Goal: Task Accomplishment & Management: Use online tool/utility

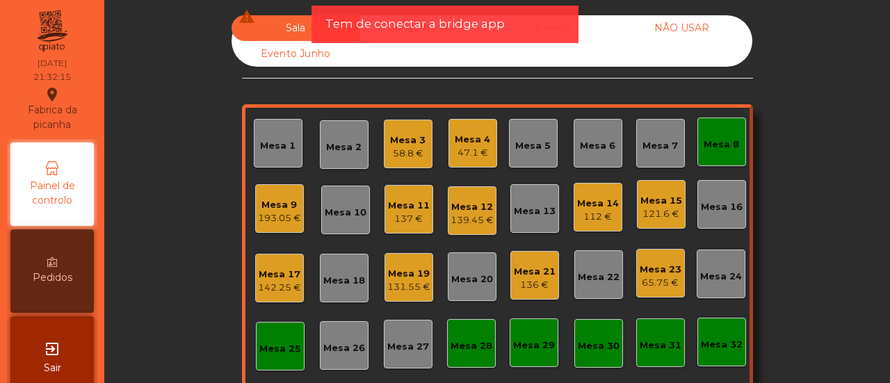
click at [589, 139] on div "Mesa 6" at bounding box center [597, 146] width 35 height 14
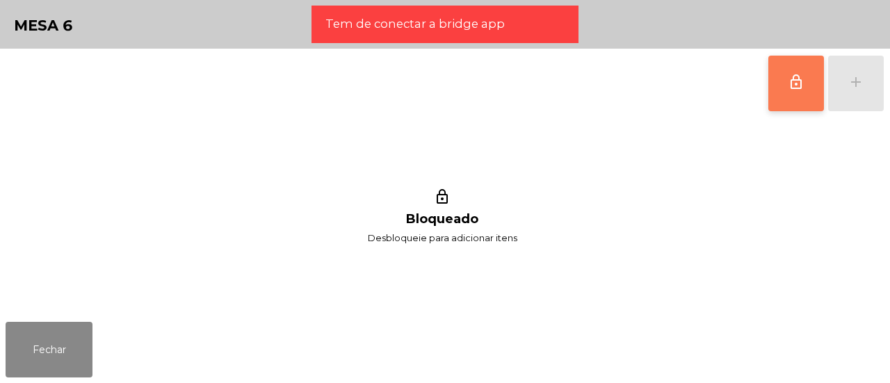
click at [781, 83] on button "lock_outline" at bounding box center [796, 84] width 56 height 56
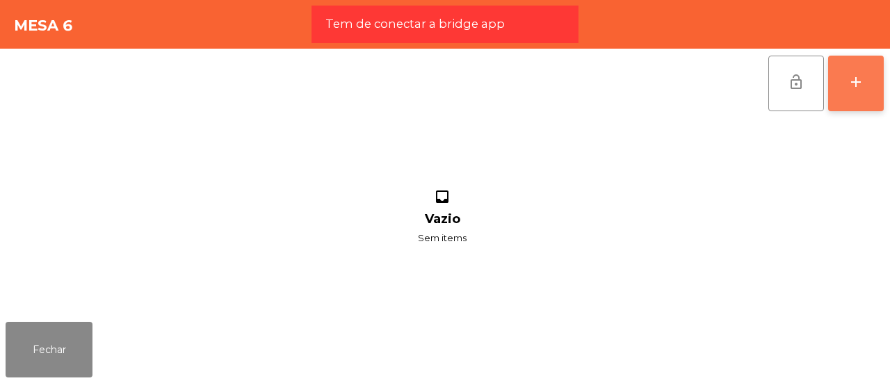
click at [870, 97] on button "add" at bounding box center [856, 84] width 56 height 56
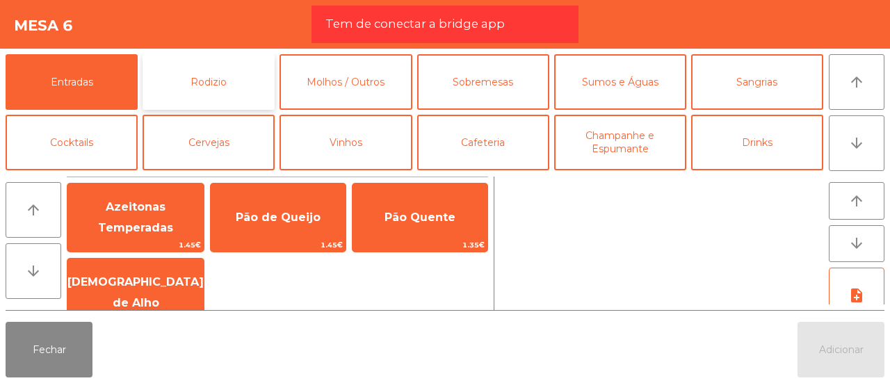
click at [259, 89] on button "Rodizio" at bounding box center [208, 82] width 132 height 56
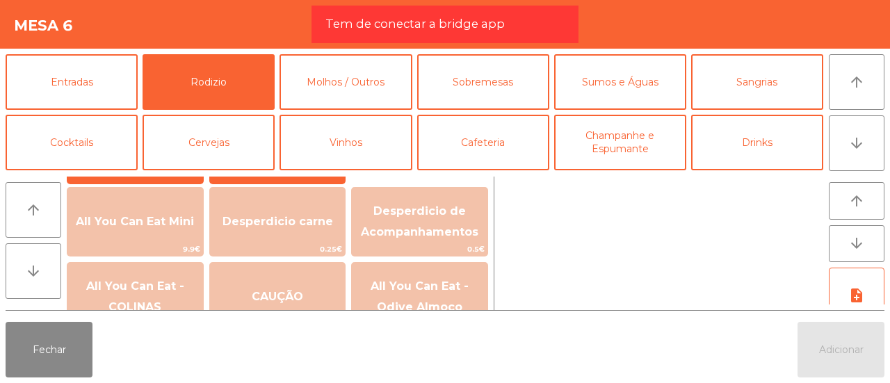
scroll to position [197, 0]
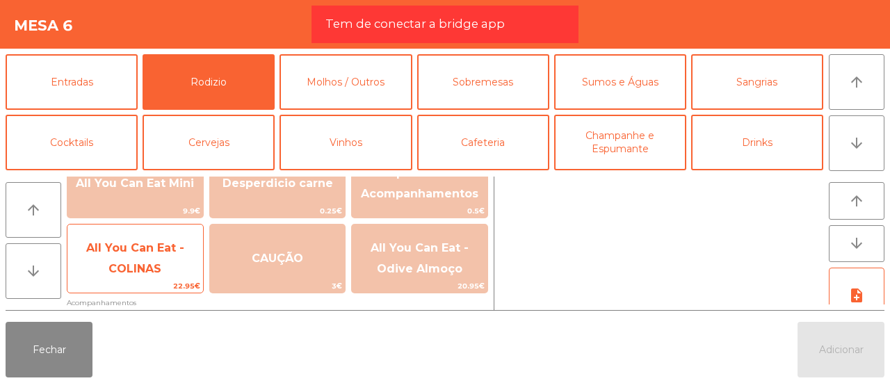
click at [160, 253] on span "All You Can Eat - COLINAS" at bounding box center [135, 258] width 98 height 34
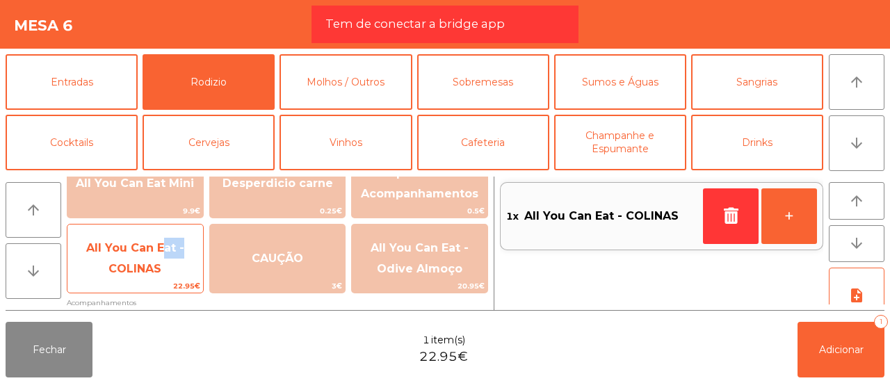
click at [160, 253] on span "All You Can Eat - COLINAS" at bounding box center [135, 258] width 98 height 34
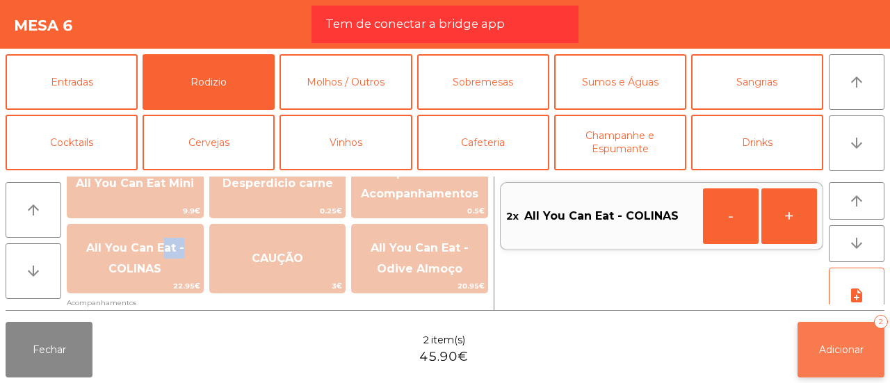
click at [874, 336] on button "Adicionar 2" at bounding box center [840, 350] width 87 height 56
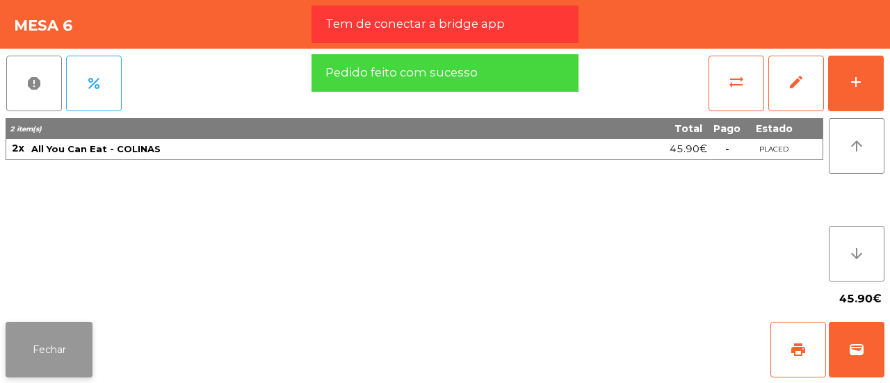
click at [57, 335] on button "Fechar" at bounding box center [49, 350] width 87 height 56
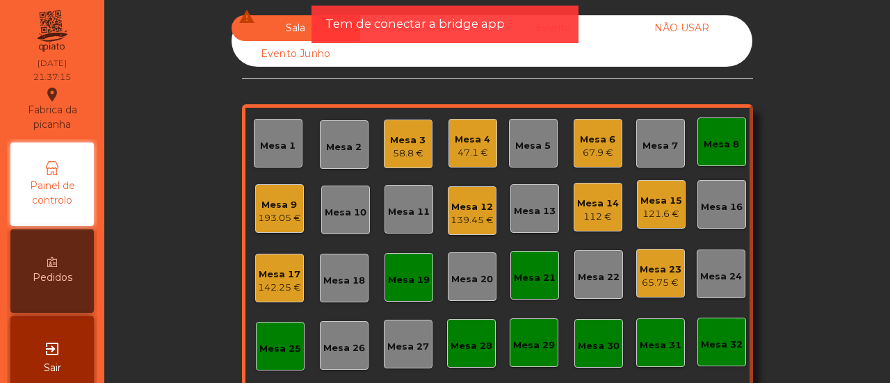
click at [260, 120] on div "Mesa 1" at bounding box center [278, 143] width 49 height 49
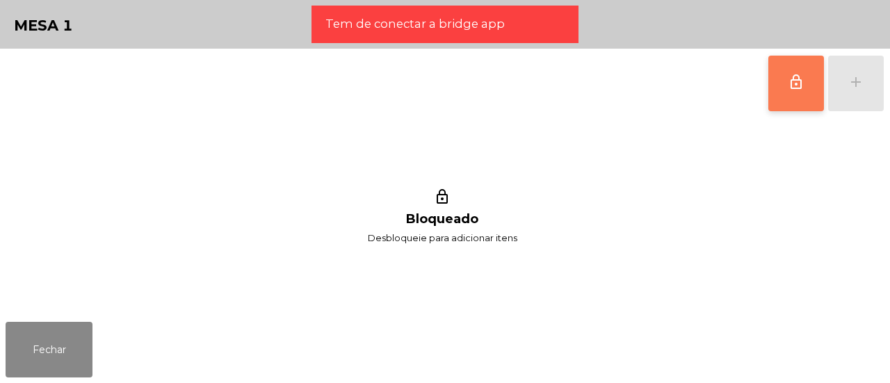
click at [801, 76] on span "lock_outline" at bounding box center [796, 82] width 17 height 17
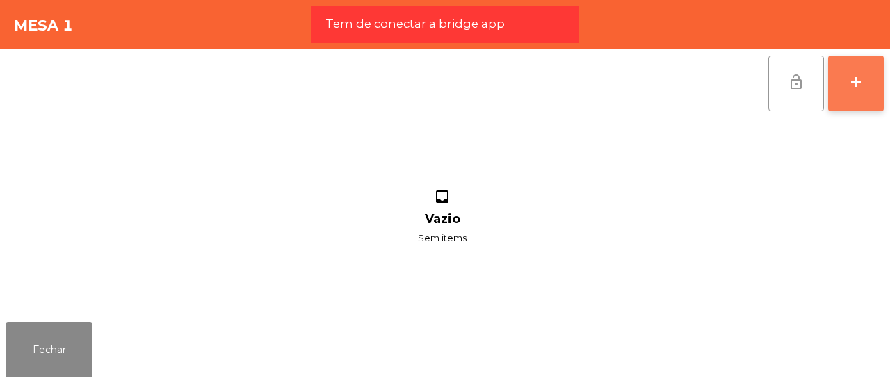
click at [867, 81] on button "add" at bounding box center [856, 84] width 56 height 56
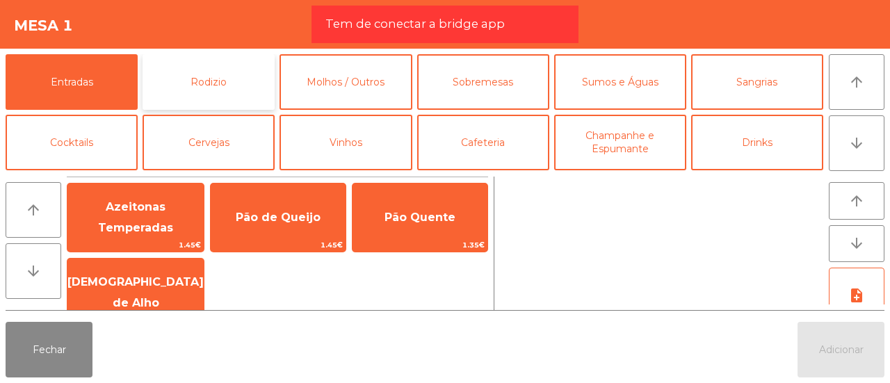
click at [167, 101] on button "Rodizio" at bounding box center [208, 82] width 132 height 56
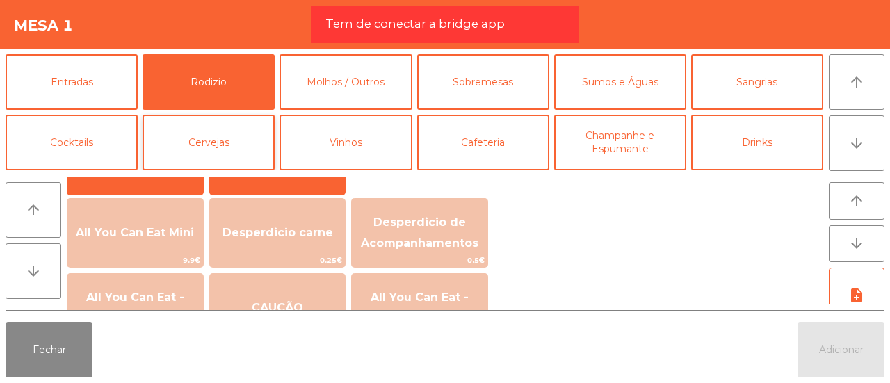
scroll to position [149, 0]
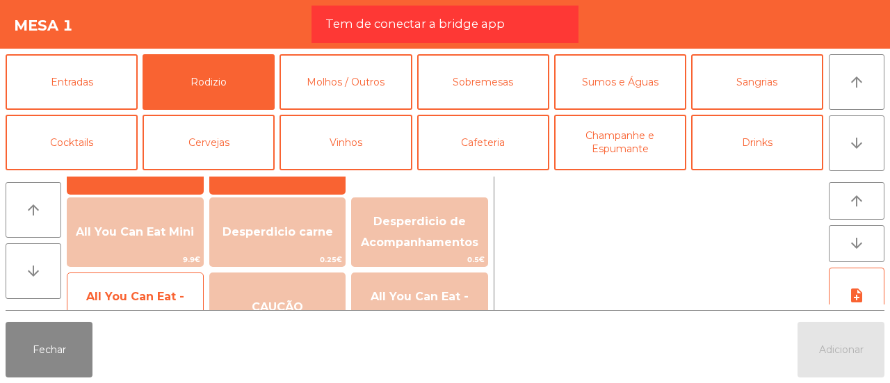
click at [188, 275] on div "All You Can Eat - COLINAS 22.95€" at bounding box center [135, 307] width 137 height 70
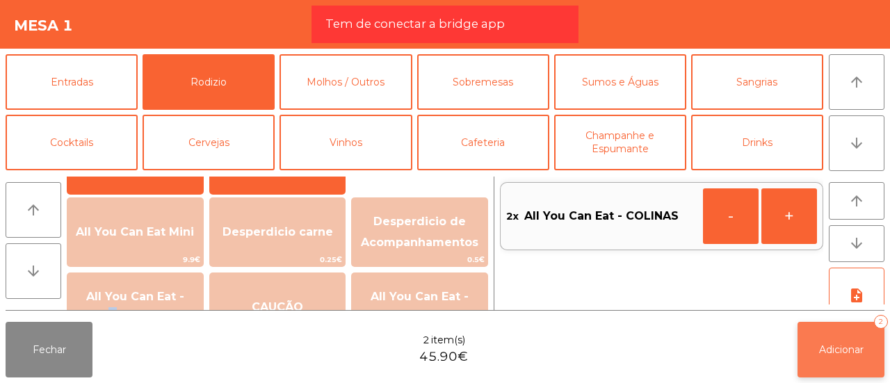
click at [819, 328] on button "Adicionar 2" at bounding box center [840, 350] width 87 height 56
